Goal: Transaction & Acquisition: Purchase product/service

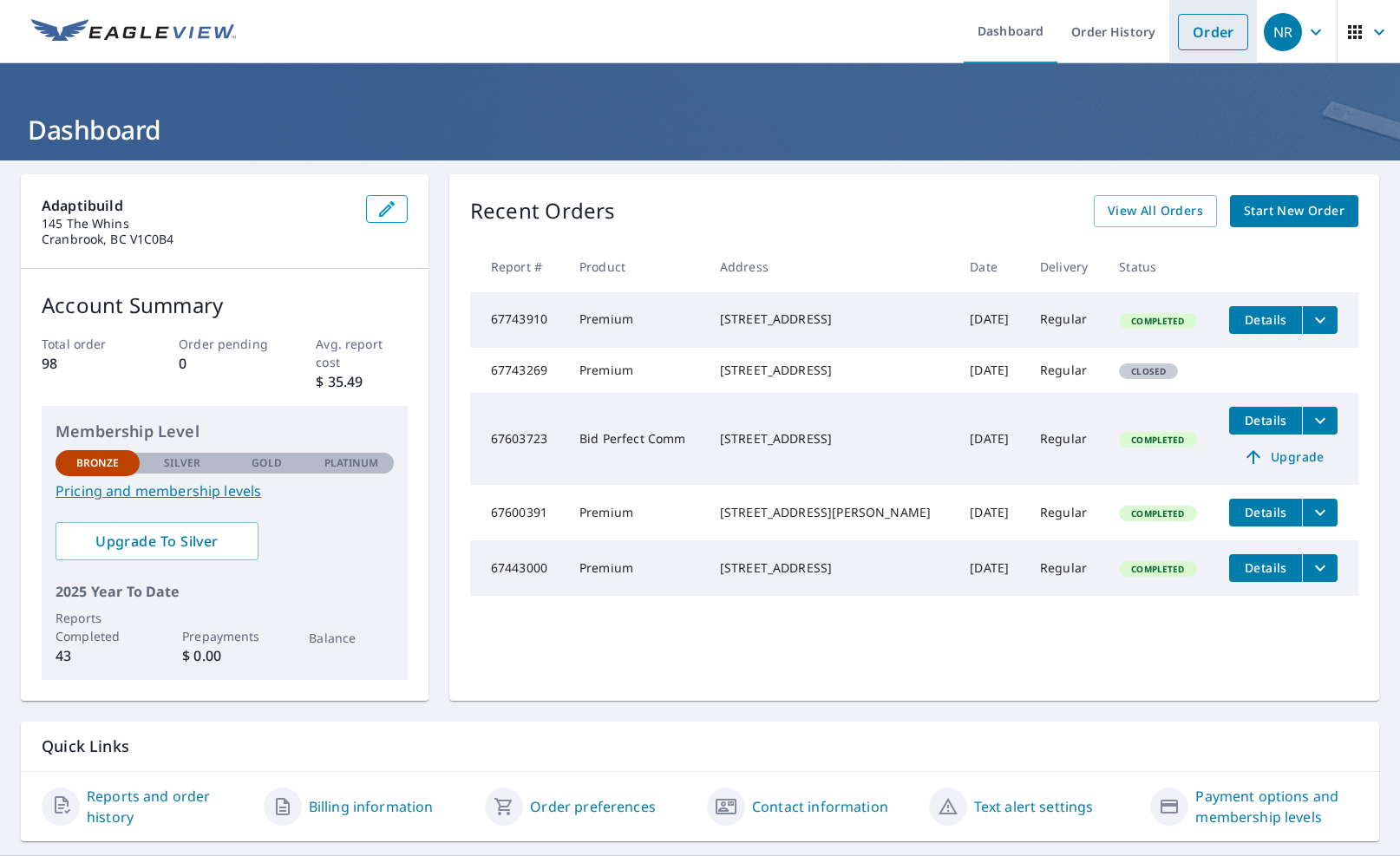
click at [1213, 39] on link "Order" at bounding box center [1213, 32] width 71 height 36
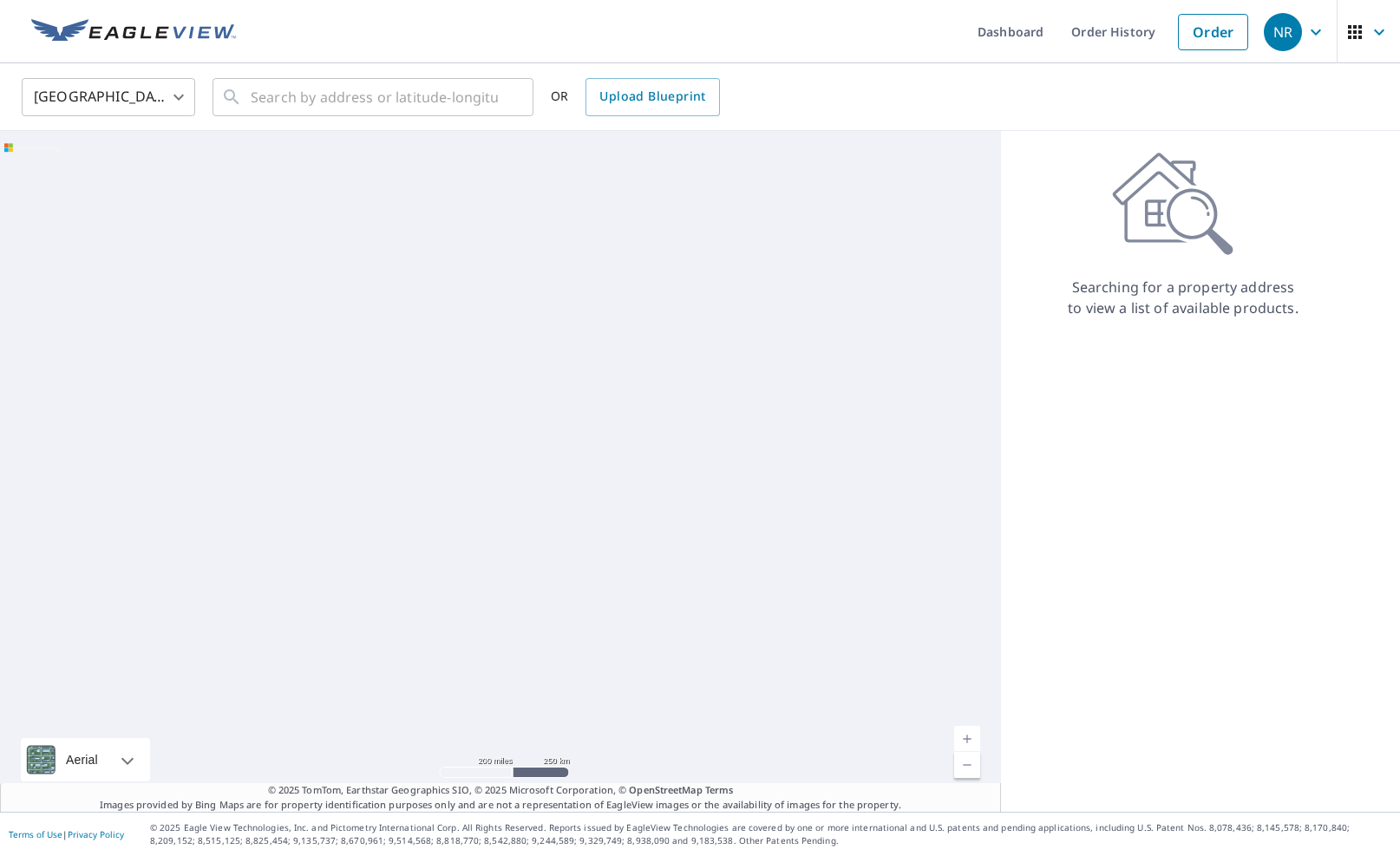
click at [137, 106] on body "NR NR Dashboard Order History Order NR [GEOGRAPHIC_DATA] US ​ ​ OR Upload Bluep…" at bounding box center [700, 428] width 1400 height 856
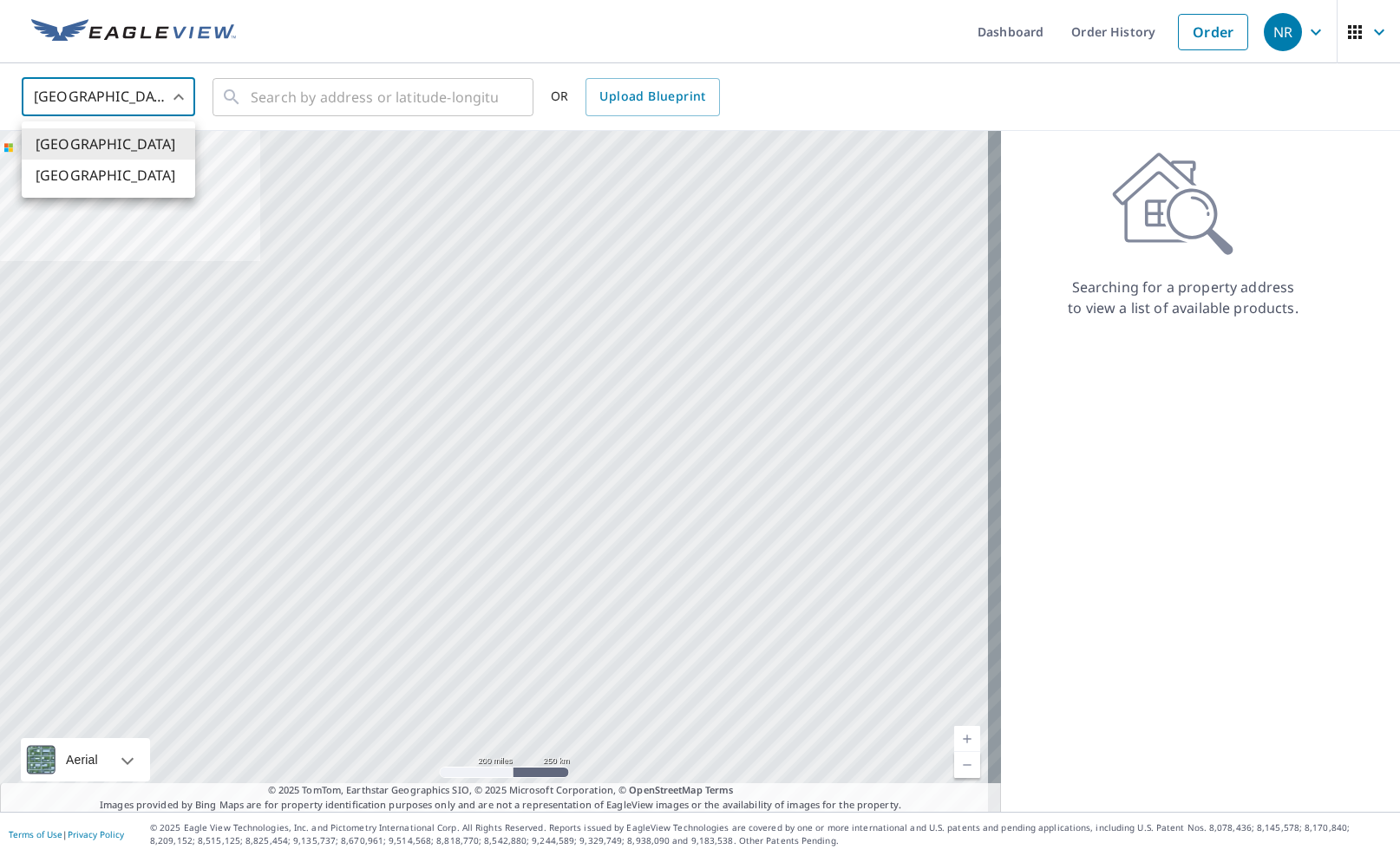
click at [89, 174] on li "[GEOGRAPHIC_DATA]" at bounding box center [109, 175] width 174 height 31
type input "CA"
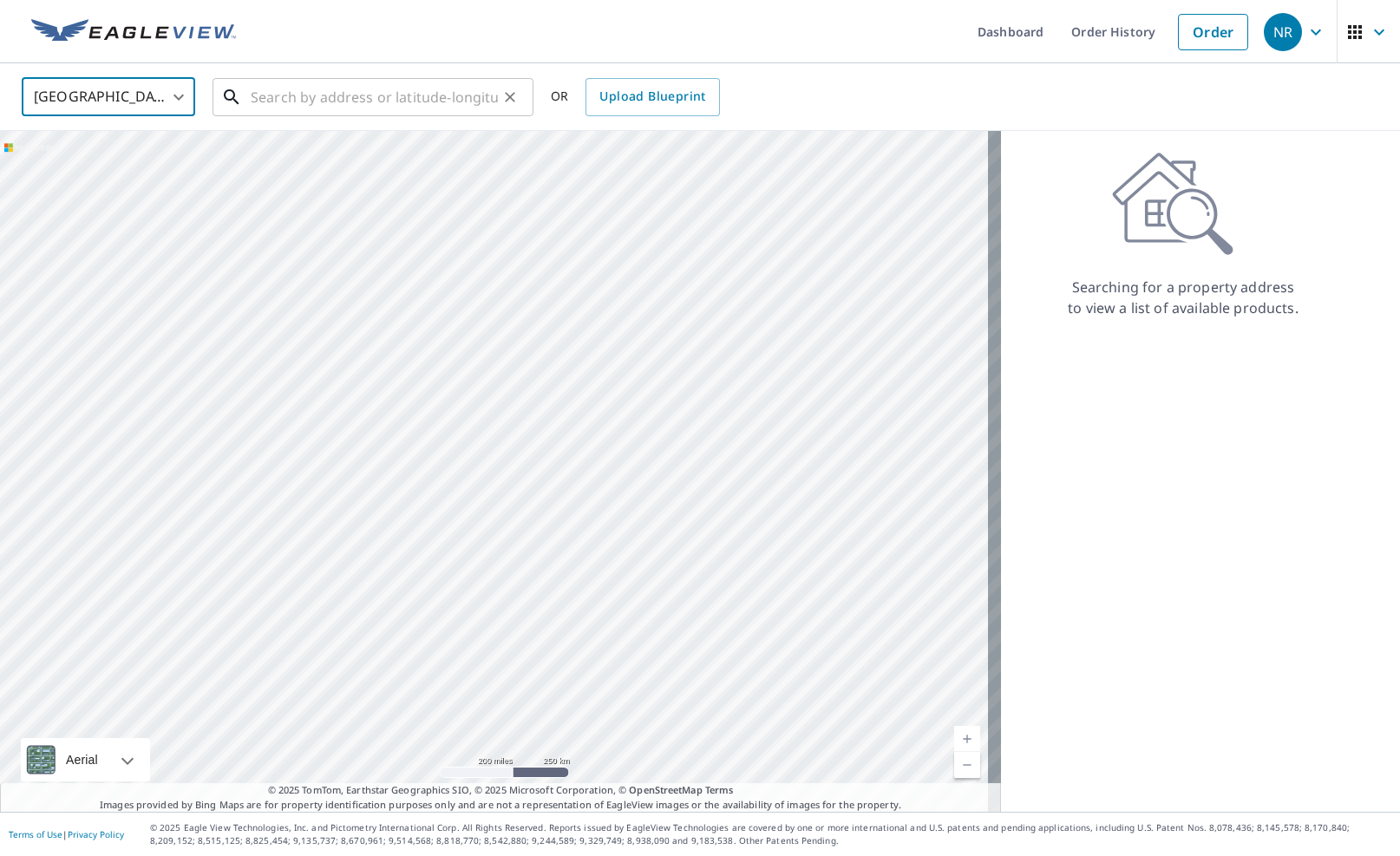
click at [275, 92] on input "text" at bounding box center [374, 97] width 247 height 49
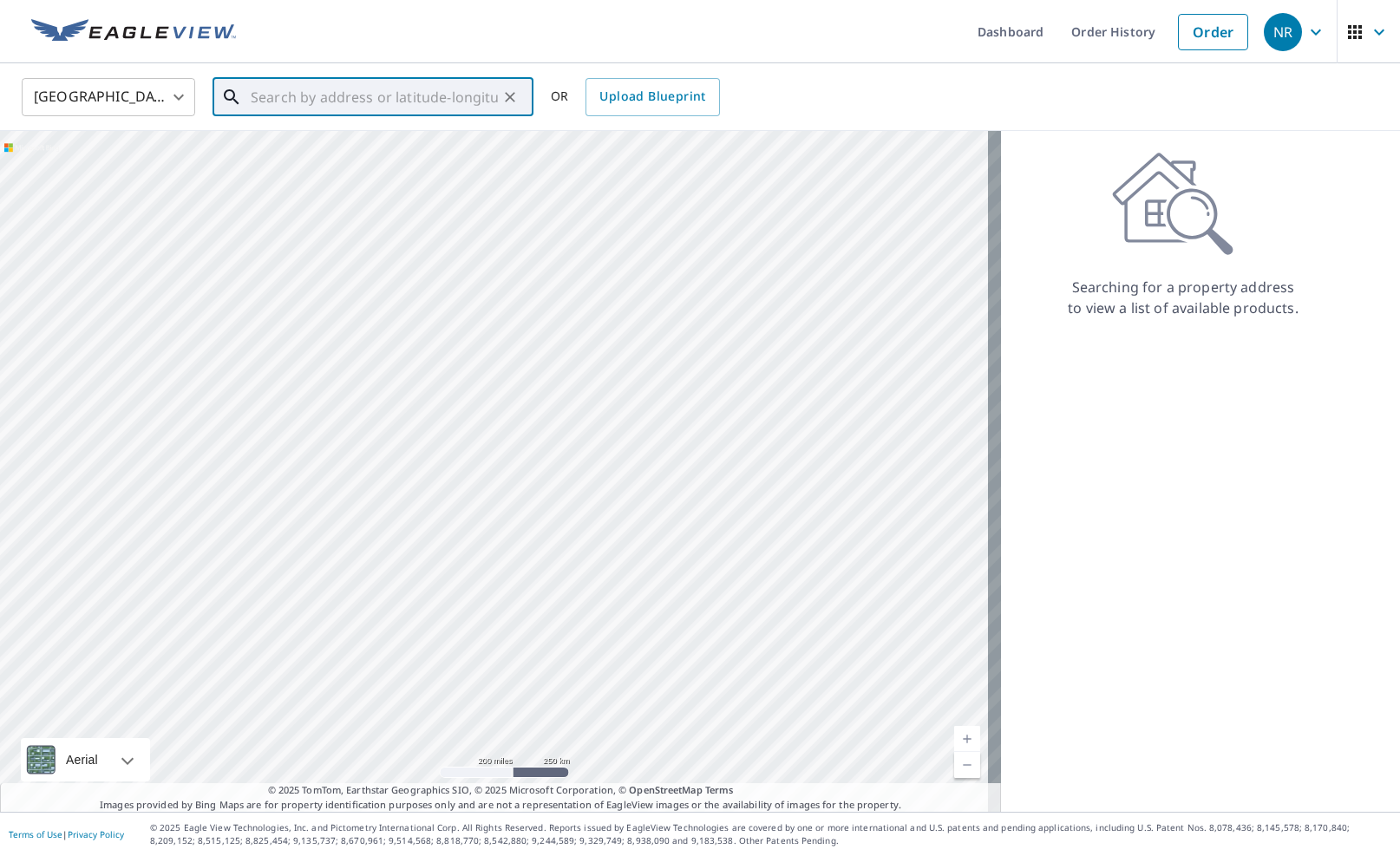
click at [282, 88] on input "text" at bounding box center [374, 97] width 247 height 49
paste input "[STREET_ADDRESS],"
click at [440, 154] on span "[STREET_ADDRESS]" at bounding box center [383, 147] width 273 height 21
type input "[STREET_ADDRESS]"
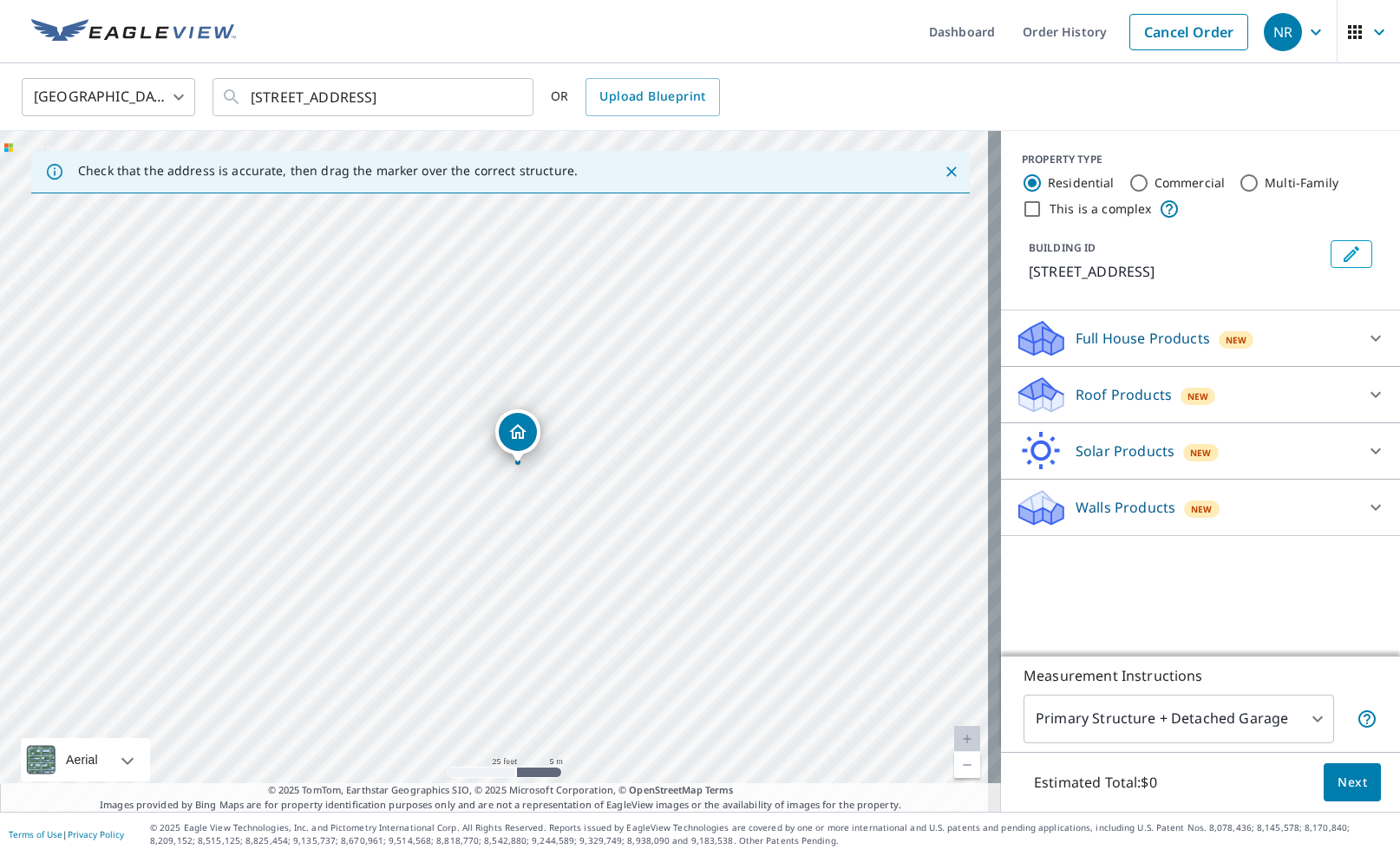
drag, startPoint x: 449, startPoint y: 466, endPoint x: 394, endPoint y: 444, distance: 59.2
click at [394, 444] on div "[STREET_ADDRESS]" at bounding box center [501, 470] width 1001 height 680
drag, startPoint x: 518, startPoint y: 444, endPoint x: 617, endPoint y: 416, distance: 102.9
click at [1128, 186] on input "Commercial" at bounding box center [1139, 184] width 21 height 21
radio input "true"
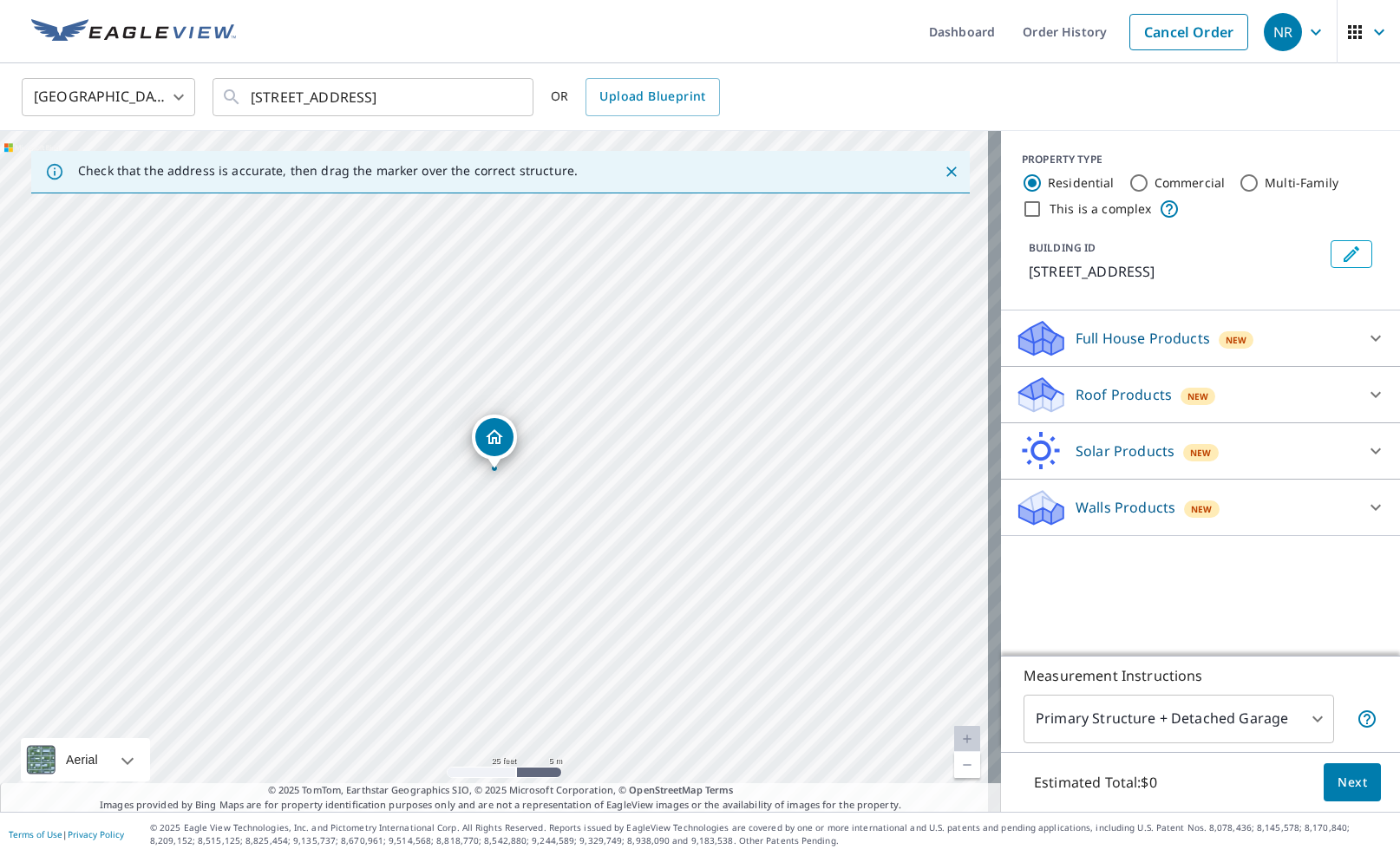
type input "4"
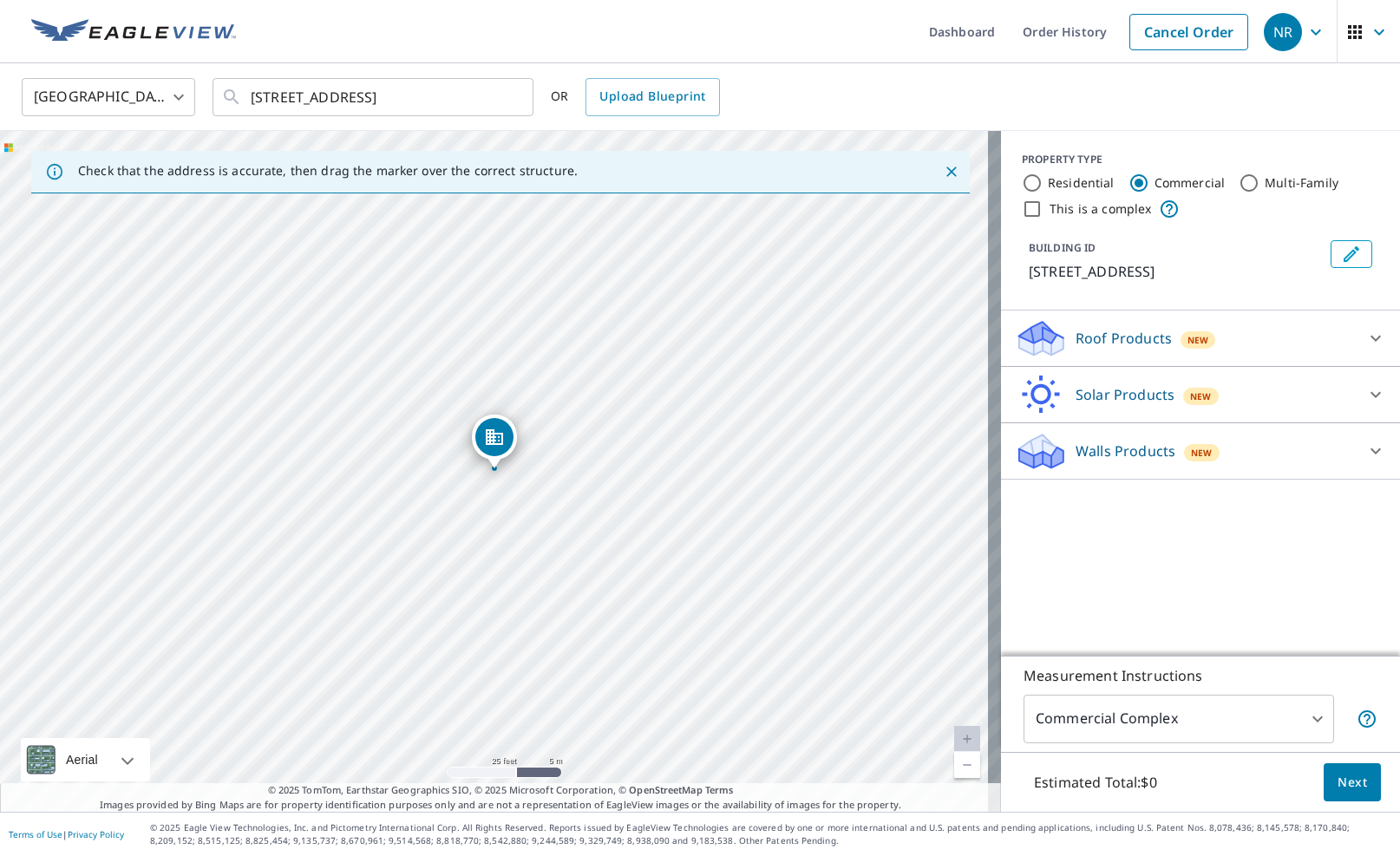
click at [1131, 349] on p "Roof Products" at bounding box center [1124, 338] width 96 height 21
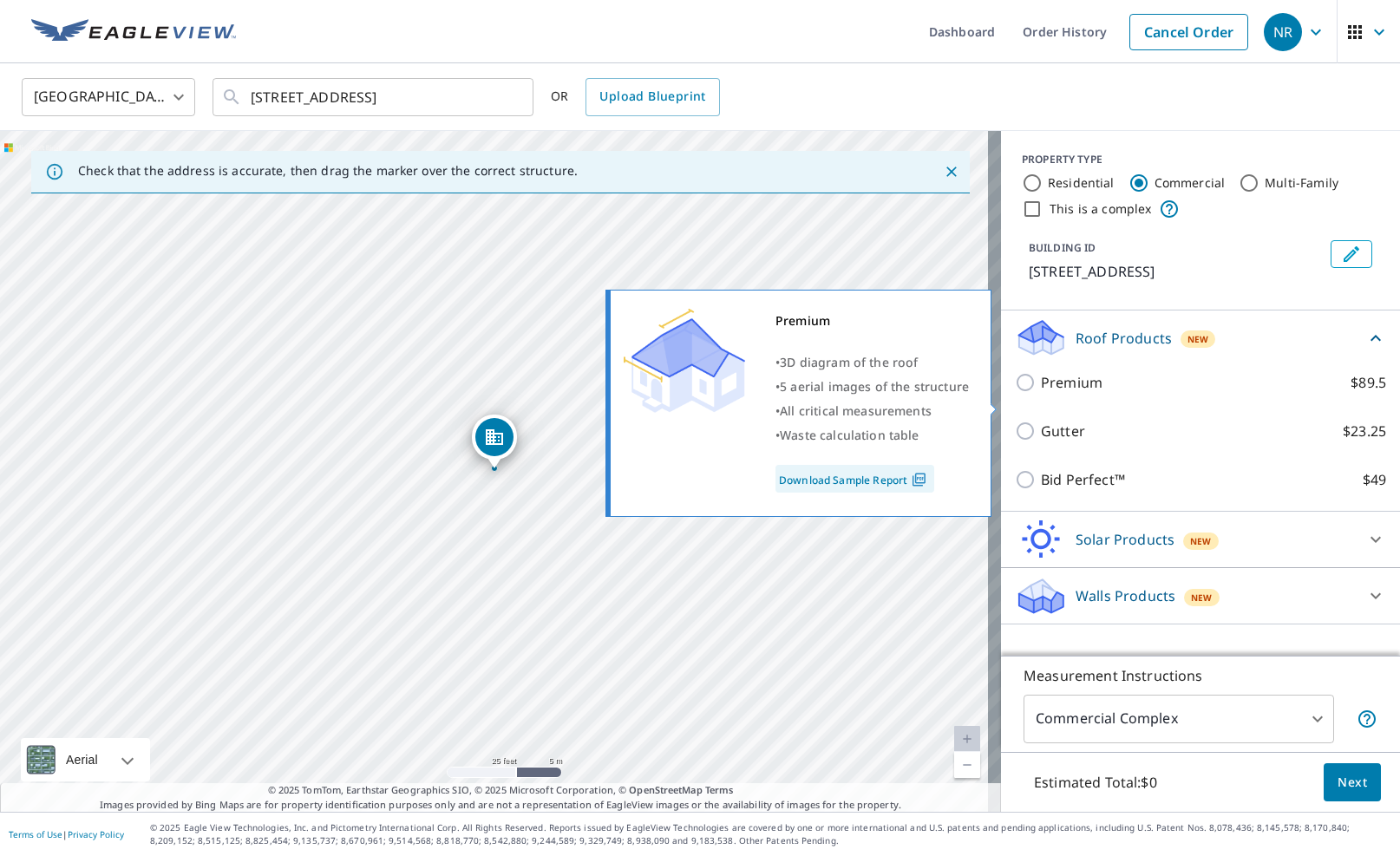
click at [1041, 393] on p "Premium" at bounding box center [1072, 383] width 62 height 21
click at [1031, 393] on input "Premium $89.5" at bounding box center [1027, 383] width 26 height 21
checkbox input "true"
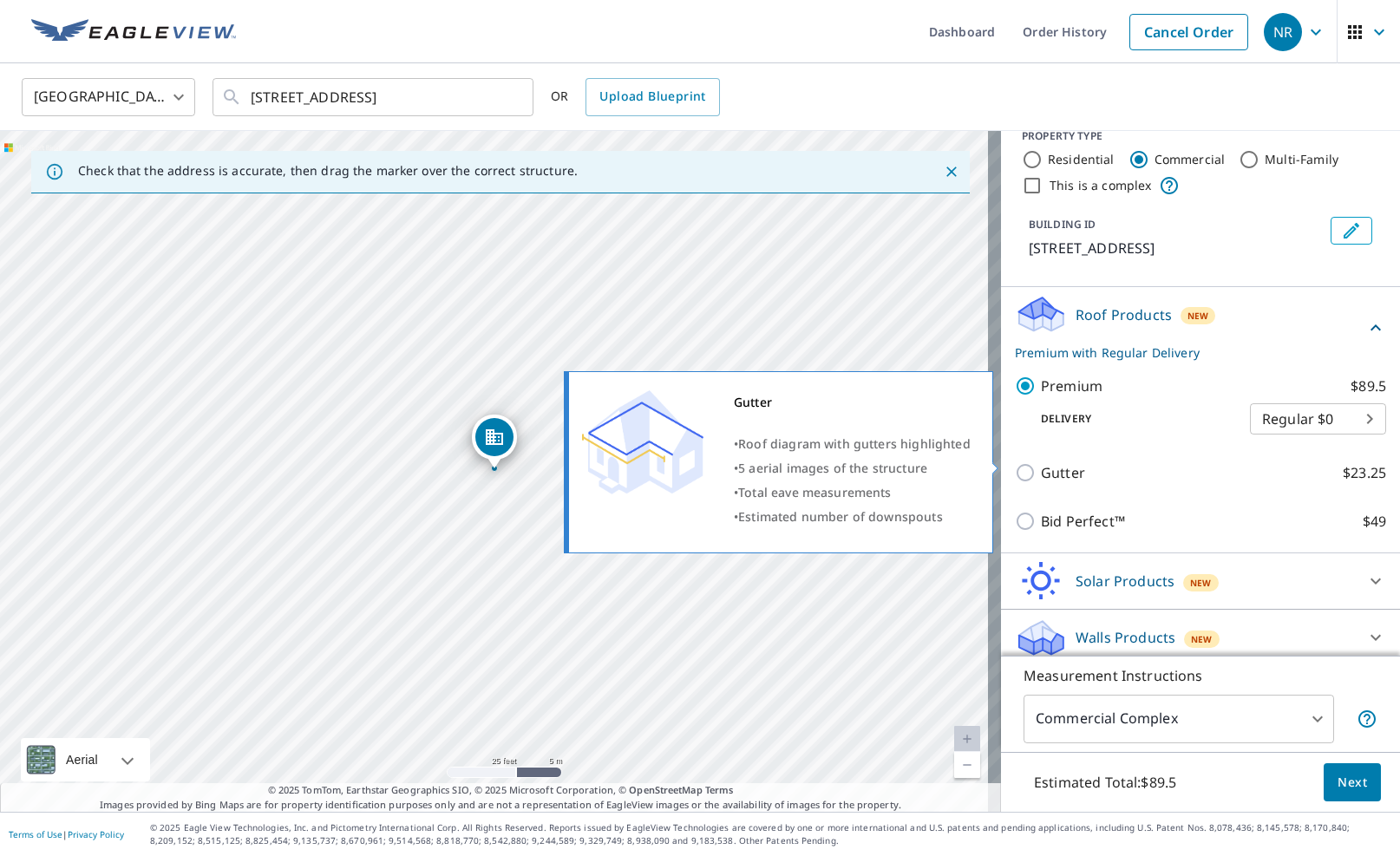
scroll to position [55, 0]
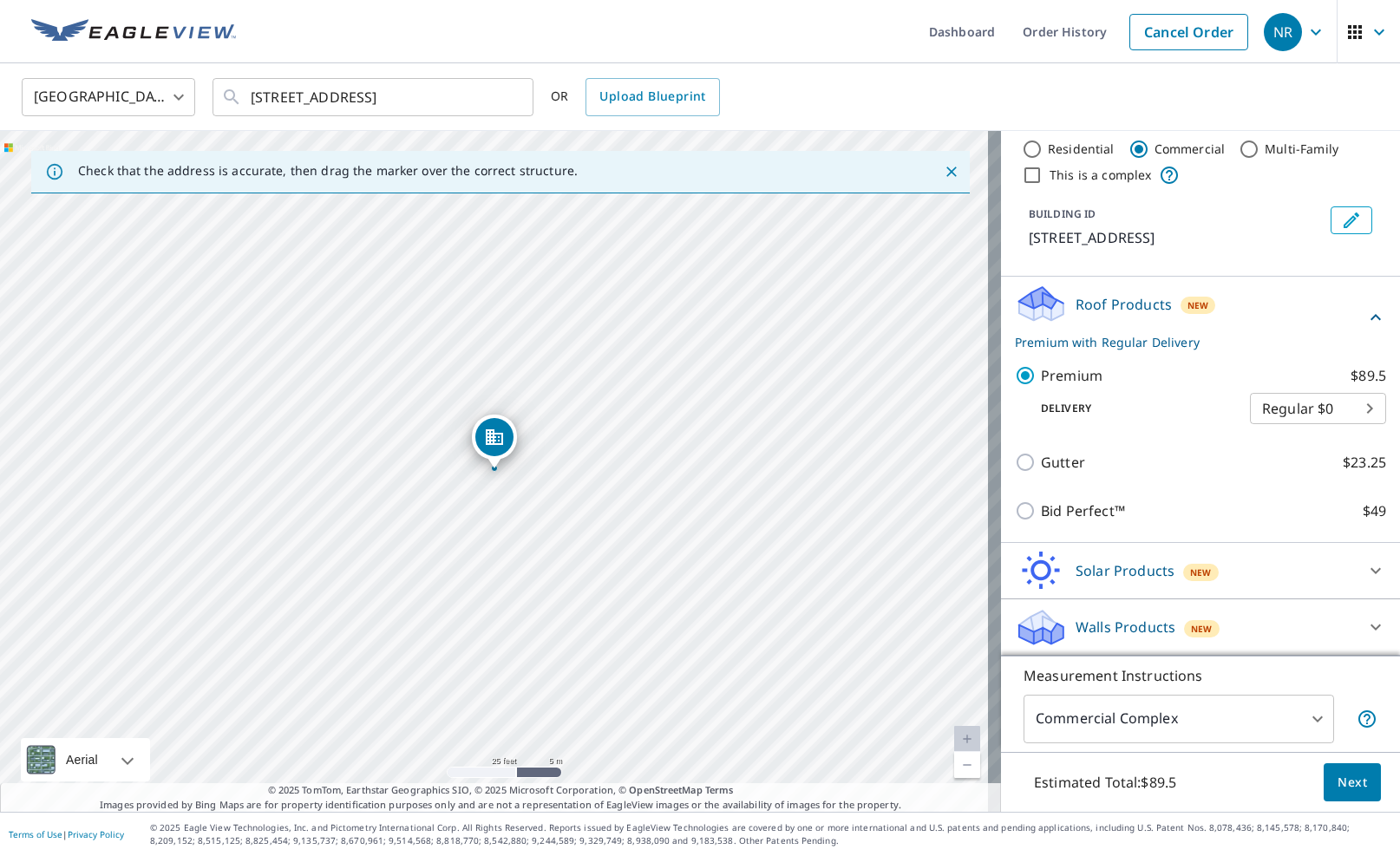
click at [1167, 725] on body "NR NR Dashboard Order History Cancel Order NR [GEOGRAPHIC_DATA] [GEOGRAPHIC_DAT…" at bounding box center [700, 428] width 1400 height 856
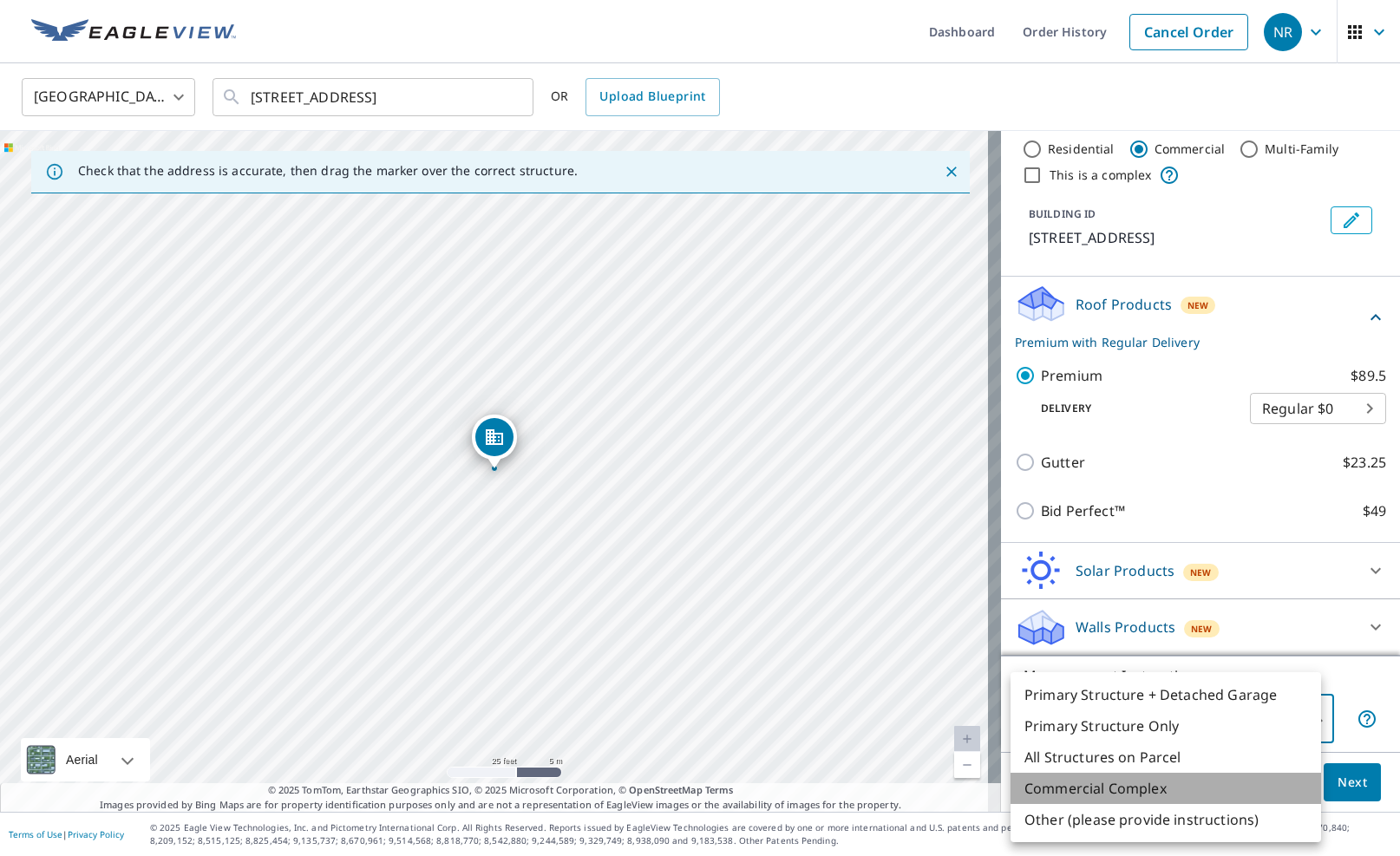
click at [1219, 793] on li "Commercial Complex" at bounding box center [1166, 788] width 311 height 31
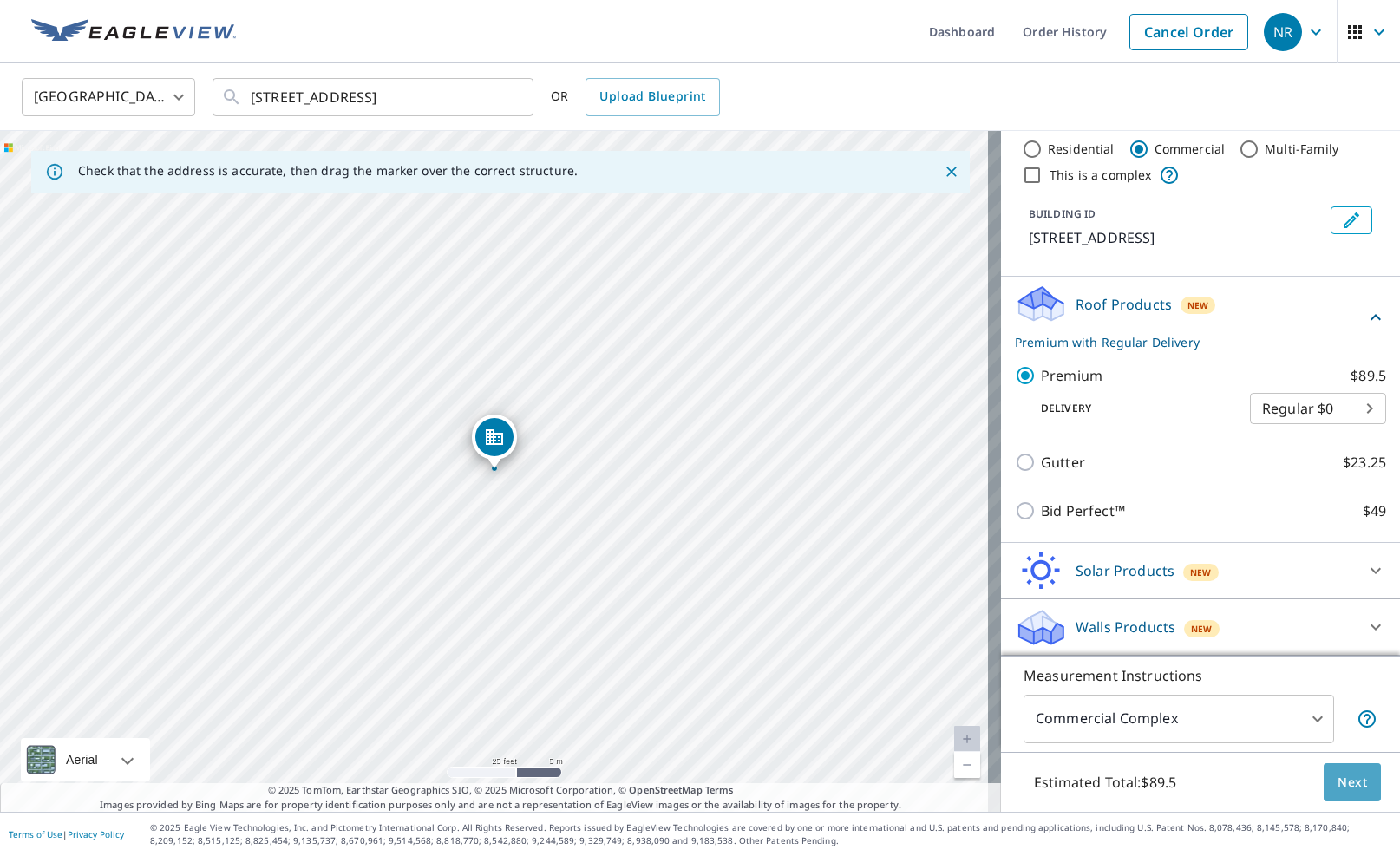
click at [1337, 789] on span "Next" at bounding box center [1351, 783] width 29 height 22
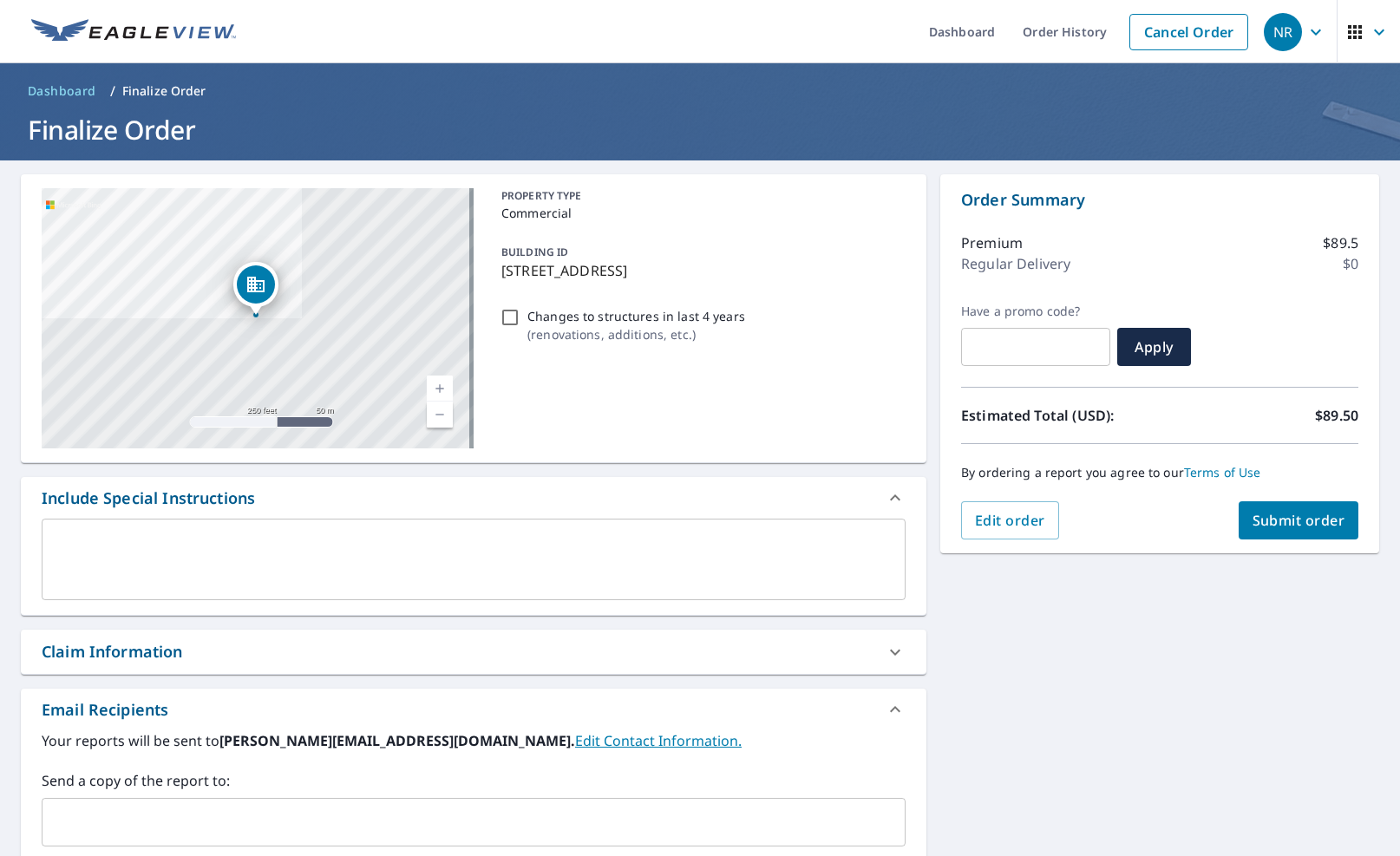
click at [1264, 527] on span "Submit order" at bounding box center [1298, 521] width 93 height 19
